Goal: Check status: Check status

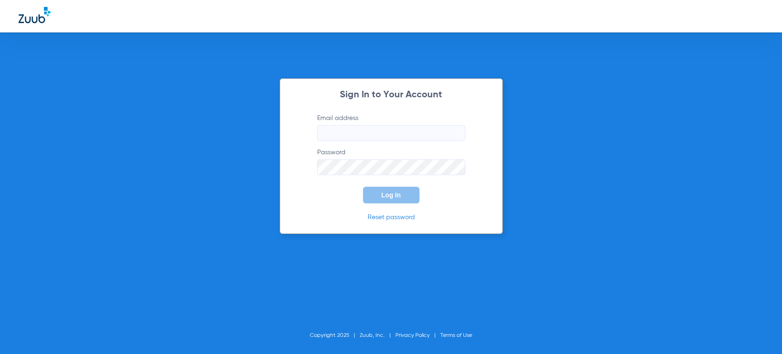
type input "[PERSON_NAME][EMAIL_ADDRESS][DOMAIN_NAME]"
click at [385, 197] on span "Log In" at bounding box center [390, 194] width 19 height 7
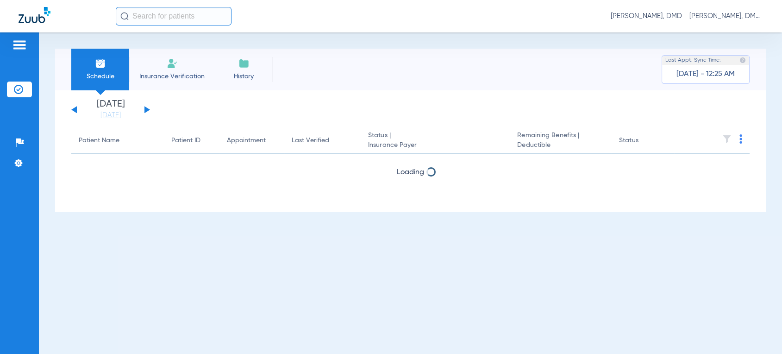
click at [148, 108] on button at bounding box center [147, 109] width 6 height 7
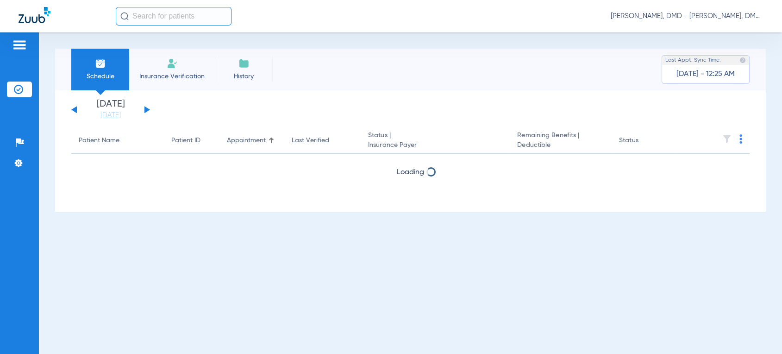
click at [148, 108] on button at bounding box center [147, 109] width 6 height 7
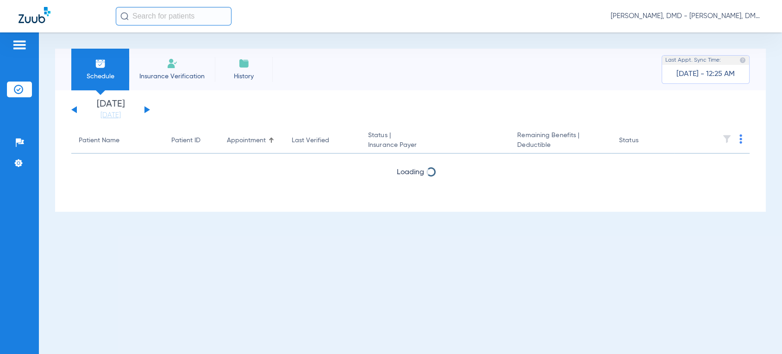
click at [148, 108] on button at bounding box center [147, 109] width 6 height 7
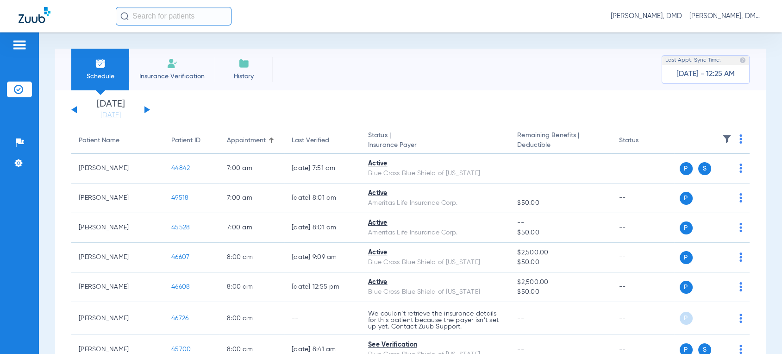
click at [148, 108] on button at bounding box center [147, 109] width 6 height 7
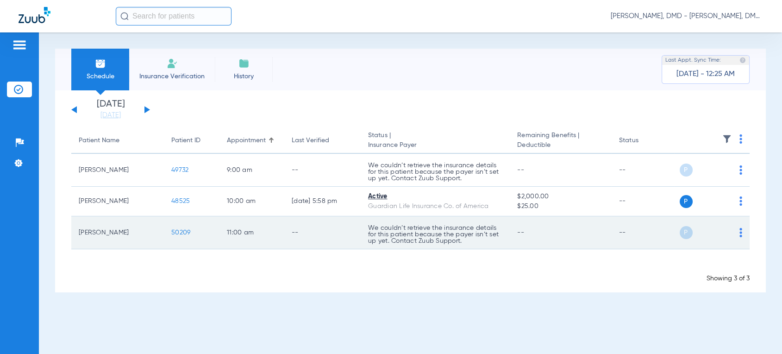
click at [176, 240] on td "50209" at bounding box center [192, 232] width 56 height 33
click at [181, 232] on span "50209" at bounding box center [180, 232] width 19 height 6
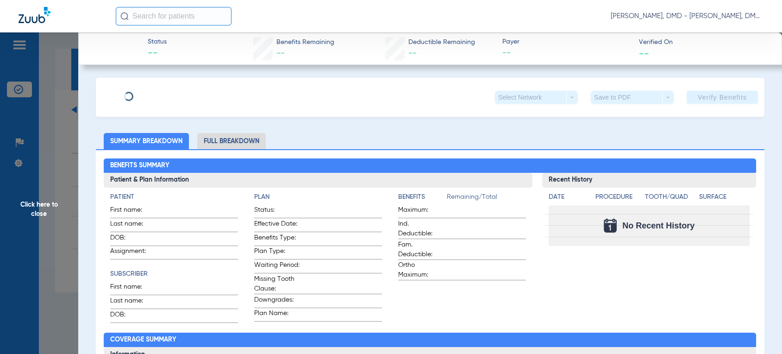
type input "[PERSON_NAME]"
type input "[DATE]"
type input "2017161736"
type input "1000"
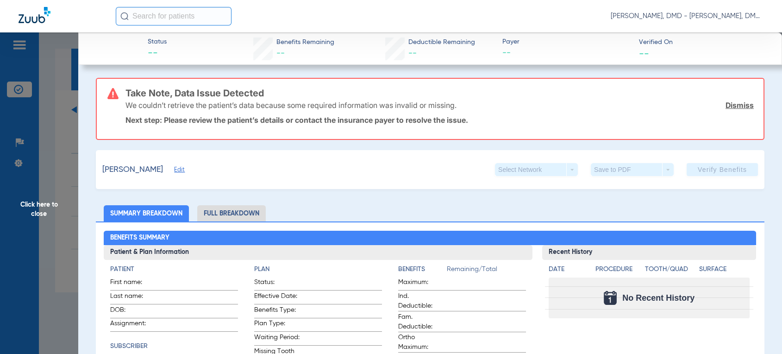
click at [182, 168] on span "Edit" at bounding box center [178, 170] width 8 height 9
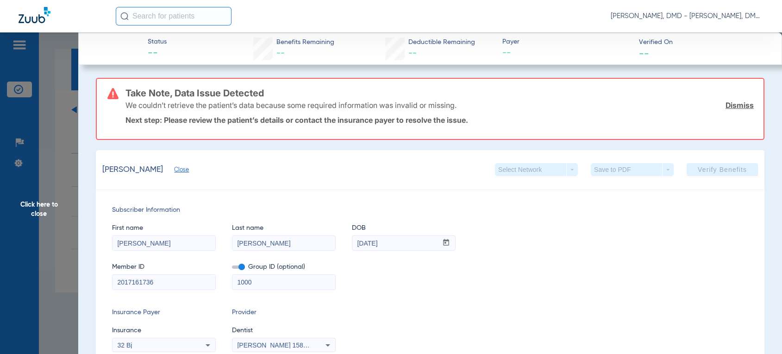
click at [44, 219] on span "Click here to close" at bounding box center [39, 209] width 78 height 354
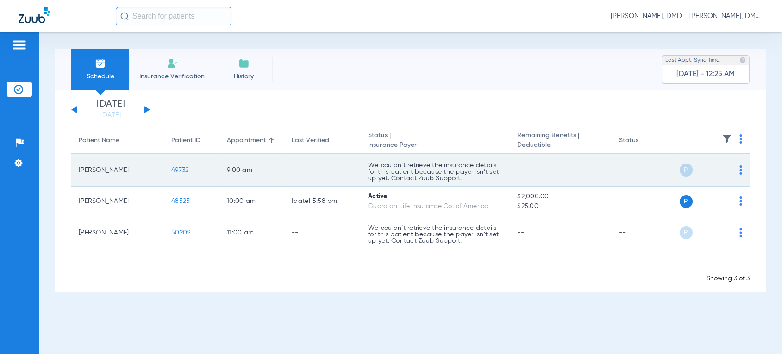
click at [179, 174] on td "49732" at bounding box center [192, 170] width 56 height 33
click at [182, 168] on span "49732" at bounding box center [179, 170] width 17 height 6
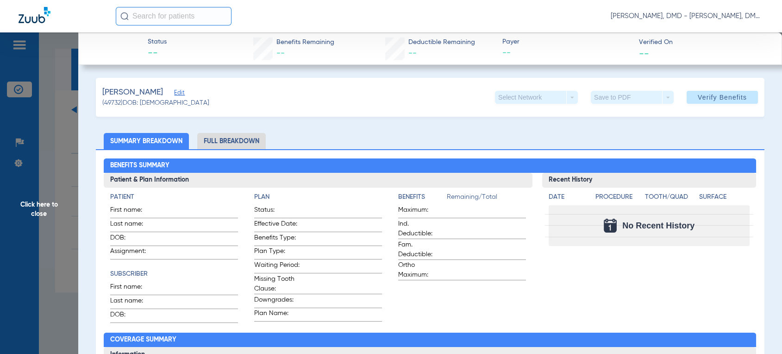
type input "Magen"
type input "[PERSON_NAME]"
type input "[DATE]"
type input "2017125628"
type input "1000"
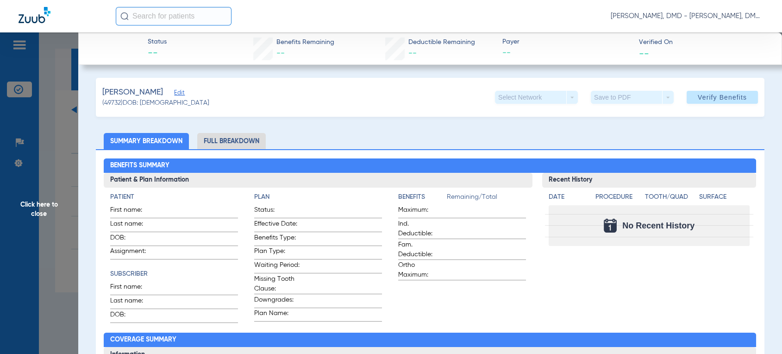
click at [177, 97] on span "Edit" at bounding box center [178, 93] width 8 height 9
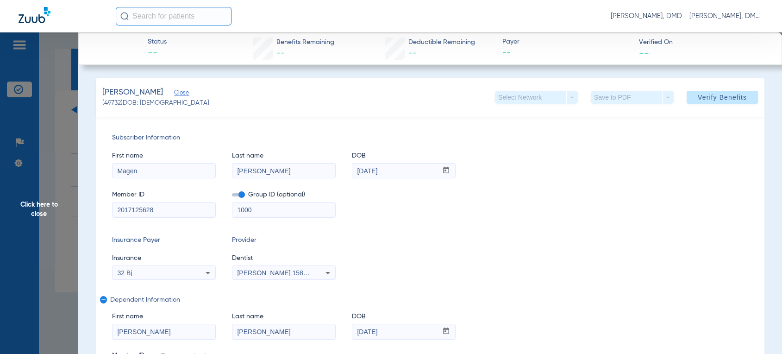
click at [28, 180] on span "Click here to close" at bounding box center [39, 209] width 78 height 354
